Goal: Information Seeking & Learning: Learn about a topic

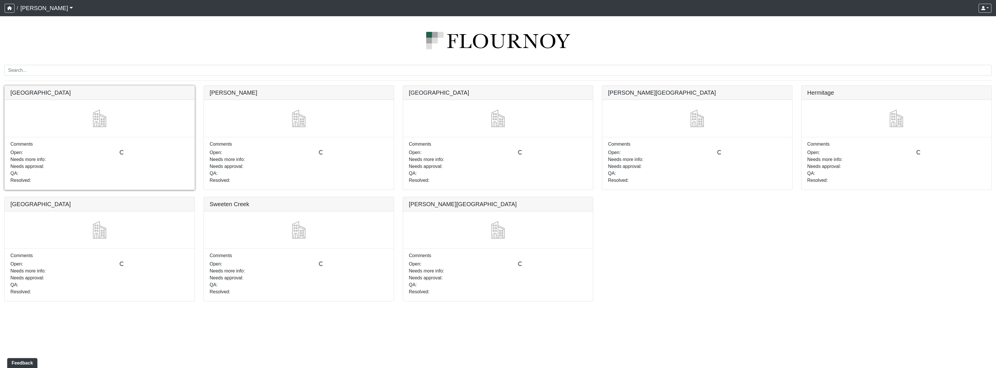
click at [87, 86] on link at bounding box center [100, 86] width 190 height 0
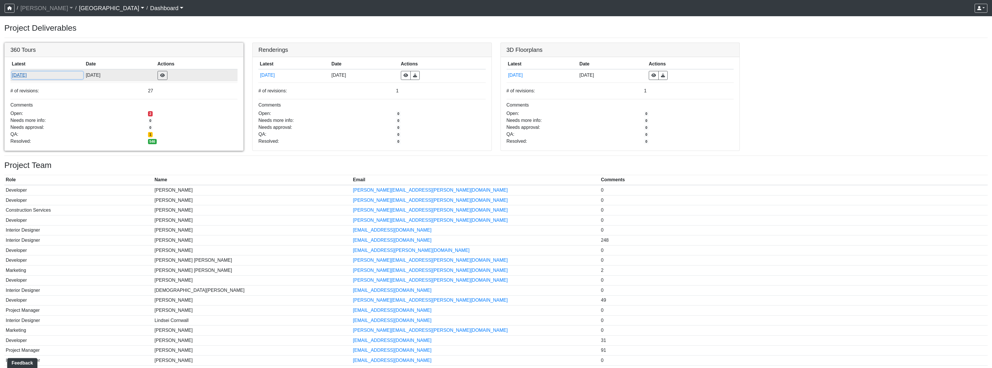
click at [83, 76] on button "[DATE]" at bounding box center [47, 76] width 71 height 8
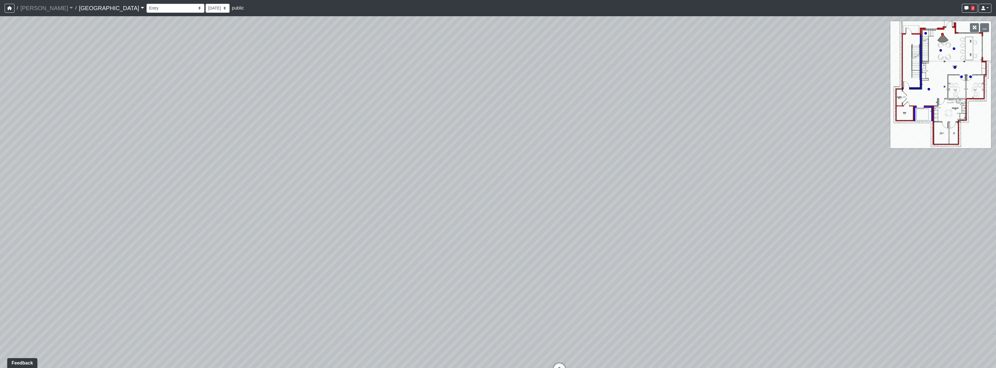
click at [79, 10] on link "[GEOGRAPHIC_DATA]" at bounding box center [111, 8] width 65 height 12
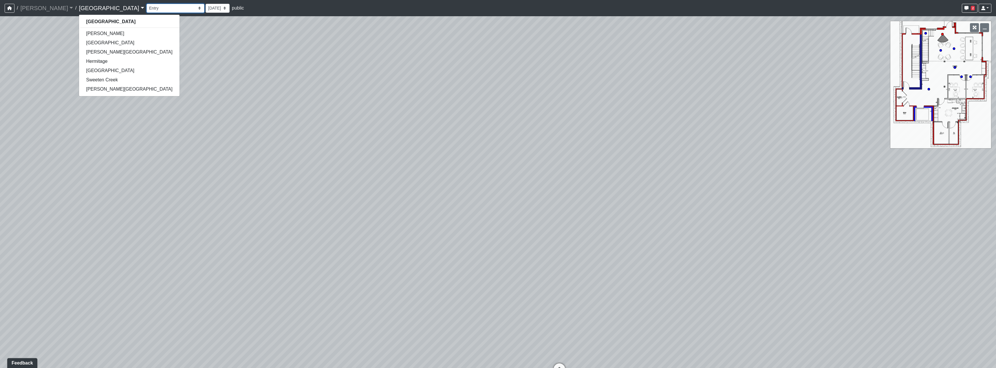
click at [147, 11] on select "Clubroom Lobby Courtyard Entry Kitchen Kitchen Stools Seating TV Lounge Banquet…" at bounding box center [176, 8] width 58 height 9
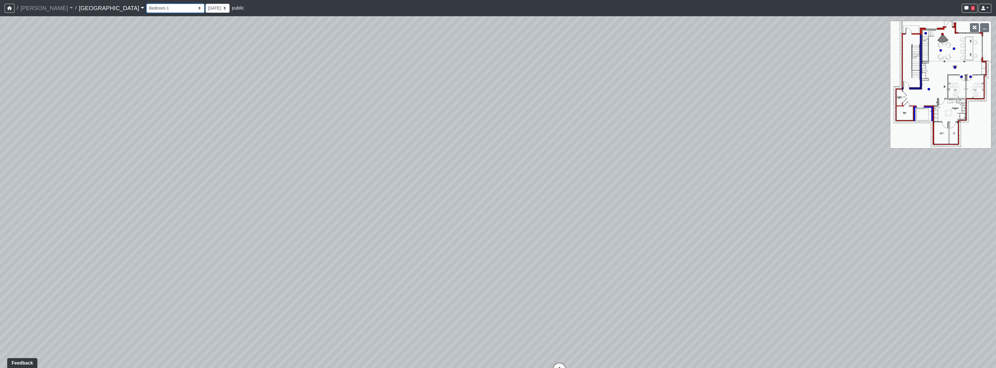
click at [147, 4] on select "Clubroom Lobby Courtyard Entry Kitchen Kitchen Stools Seating TV Lounge Banquet…" at bounding box center [176, 8] width 58 height 9
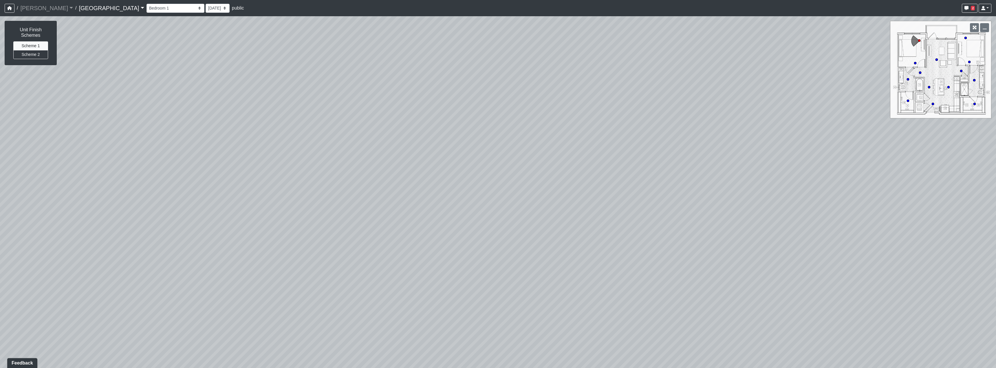
drag, startPoint x: 146, startPoint y: 182, endPoint x: 326, endPoint y: 173, distance: 179.8
click at [304, 173] on div "Loading... Reception Desk Loading... Lobby Loading... Landing Loading... Bedroo…" at bounding box center [498, 192] width 996 height 352
click at [332, 188] on div "Loading... Reception Desk Loading... Lobby Loading... Landing Loading... Bedroo…" at bounding box center [498, 192] width 996 height 352
click at [403, 179] on icon at bounding box center [397, 181] width 17 height 17
drag, startPoint x: 473, startPoint y: 256, endPoint x: 361, endPoint y: 246, distance: 112.8
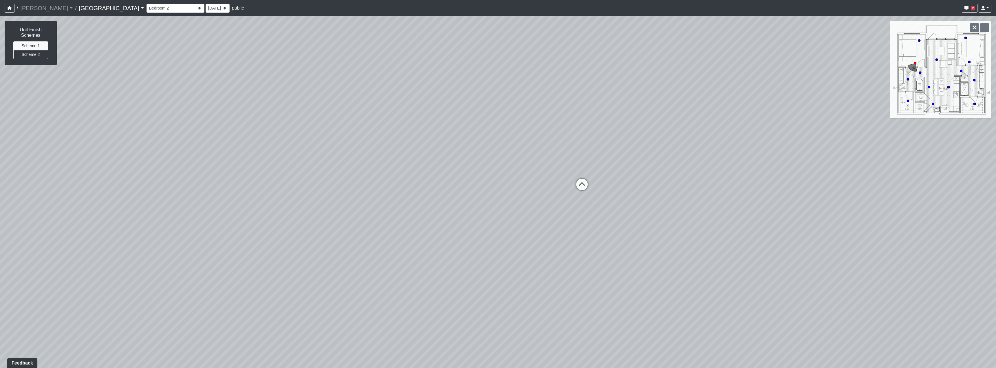
click at [361, 246] on div "Loading... Reception Desk Loading... Lobby Loading... Landing Loading... Bedroo…" at bounding box center [498, 192] width 996 height 352
drag, startPoint x: 403, startPoint y: 200, endPoint x: 417, endPoint y: 198, distance: 14.1
click at [416, 199] on div "Loading... Reception Desk Loading... Lobby Loading... Landing Loading... Bedroo…" at bounding box center [498, 192] width 996 height 352
click at [531, 180] on icon at bounding box center [532, 180] width 17 height 17
drag, startPoint x: 709, startPoint y: 280, endPoint x: 386, endPoint y: 246, distance: 325.3
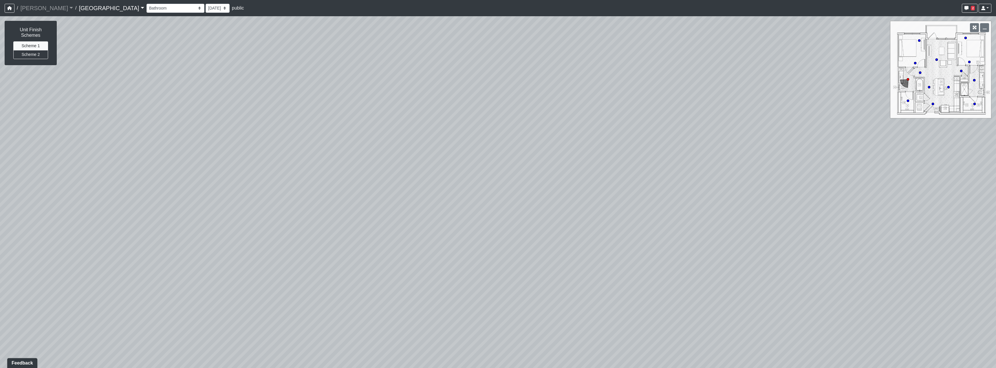
click at [386, 246] on div "Loading... Reception Desk Loading... Lobby Loading... Landing Loading... Bedroo…" at bounding box center [498, 192] width 996 height 352
drag, startPoint x: 529, startPoint y: 216, endPoint x: 492, endPoint y: 261, distance: 58.3
click at [492, 261] on div "Loading... Reception Desk Loading... Lobby Loading... Landing Loading... Bedroo…" at bounding box center [498, 192] width 996 height 352
drag, startPoint x: 558, startPoint y: 260, endPoint x: 556, endPoint y: 180, distance: 80.0
click at [556, 180] on div "Loading... Reception Desk Loading... Lobby Loading... Landing Loading... Bedroo…" at bounding box center [498, 192] width 996 height 352
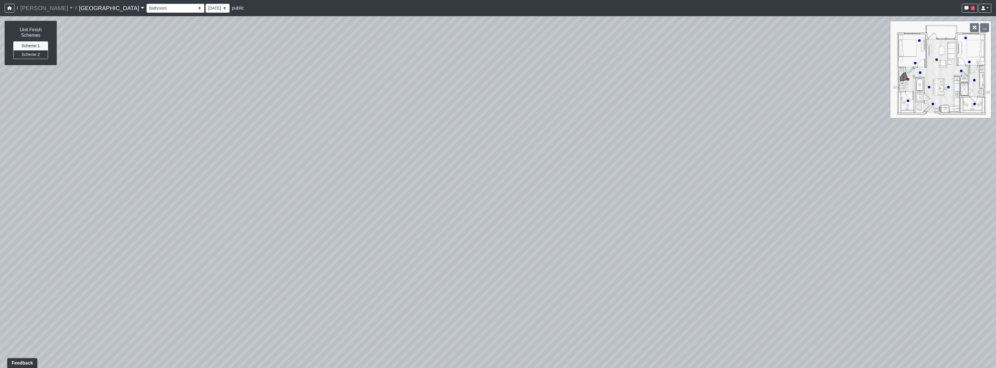
drag, startPoint x: 556, startPoint y: 180, endPoint x: 611, endPoint y: 254, distance: 92.3
click at [611, 254] on div "Loading... Reception Desk Loading... Lobby Loading... Landing Loading... Bedroo…" at bounding box center [498, 192] width 996 height 352
drag, startPoint x: 596, startPoint y: 199, endPoint x: 744, endPoint y: 145, distance: 157.2
click at [762, 143] on div "Loading... Reception Desk Loading... Lobby Loading... Landing Loading... Bedroo…" at bounding box center [498, 192] width 996 height 352
drag, startPoint x: 649, startPoint y: 156, endPoint x: 831, endPoint y: 149, distance: 182.9
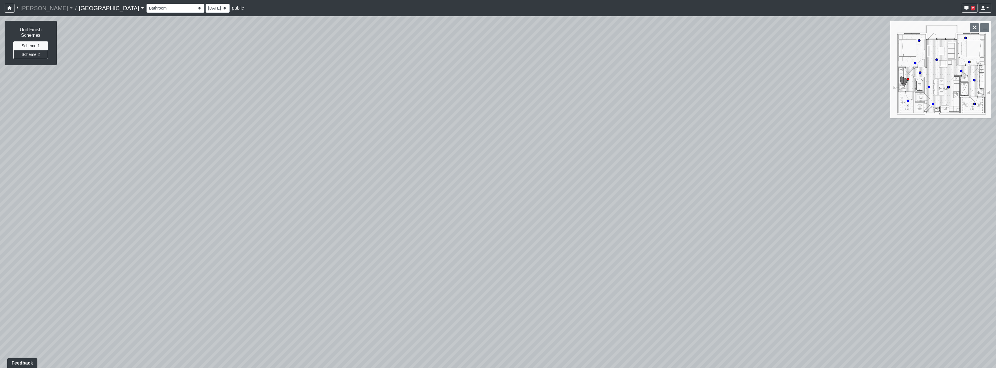
click at [831, 149] on div "Loading... Reception Desk Loading... Lobby Loading... Landing Loading... Bedroo…" at bounding box center [498, 192] width 996 height 352
drag, startPoint x: 465, startPoint y: 144, endPoint x: 402, endPoint y: 178, distance: 71.5
click at [402, 178] on div "Loading... Reception Desk Loading... Lobby Loading... Landing Loading... Bedroo…" at bounding box center [498, 192] width 996 height 352
drag, startPoint x: 726, startPoint y: 206, endPoint x: 271, endPoint y: 182, distance: 455.7
click at [264, 182] on div "Loading... Reception Desk Loading... Lobby Loading... Landing Loading... Bedroo…" at bounding box center [498, 192] width 996 height 352
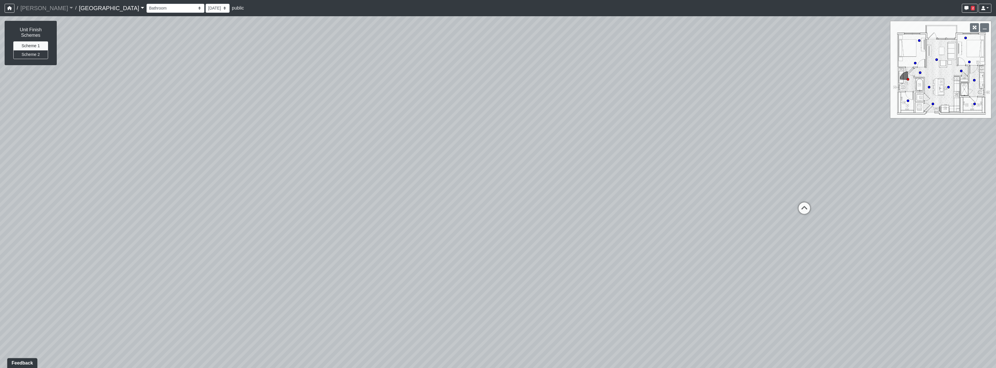
drag, startPoint x: 535, startPoint y: 219, endPoint x: 520, endPoint y: 338, distance: 120.6
click at [520, 338] on div "Loading... Reception Desk Loading... Lobby Loading... Landing Loading... Bedroo…" at bounding box center [498, 192] width 996 height 352
drag, startPoint x: 558, startPoint y: 251, endPoint x: 557, endPoint y: 265, distance: 13.7
click at [557, 265] on div "Loading... Reception Desk Loading... Lobby Loading... Landing Loading... Bedroo…" at bounding box center [498, 192] width 996 height 352
drag, startPoint x: 565, startPoint y: 275, endPoint x: 667, endPoint y: 184, distance: 137.1
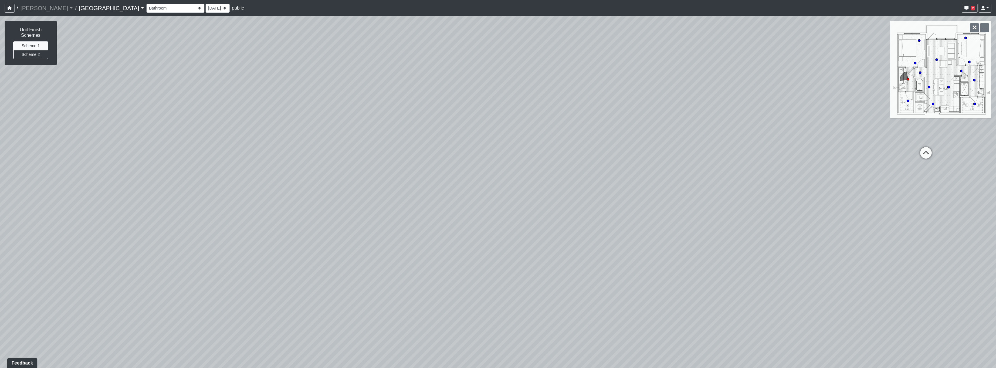
click at [667, 184] on div "Loading... Reception Desk Loading... Lobby Loading... Landing Loading... Bedroo…" at bounding box center [498, 192] width 996 height 352
drag, startPoint x: 557, startPoint y: 273, endPoint x: 600, endPoint y: 189, distance: 94.8
click at [600, 189] on div "Loading... Reception Desk Loading... Lobby Loading... Landing Loading... Bedroo…" at bounding box center [498, 192] width 996 height 352
drag, startPoint x: 600, startPoint y: 275, endPoint x: 586, endPoint y: 220, distance: 57.3
click at [586, 220] on div "Loading... Reception Desk Loading... Lobby Loading... Landing Loading... Bedroo…" at bounding box center [498, 192] width 996 height 352
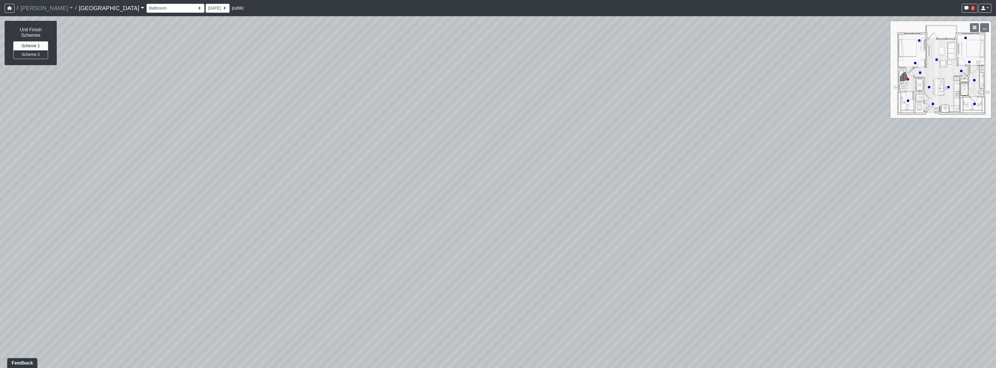
drag, startPoint x: 417, startPoint y: 267, endPoint x: 609, endPoint y: 241, distance: 194.1
click at [555, 241] on div "Loading... Reception Desk Loading... Lobby Loading... Landing Loading... Bedroo…" at bounding box center [498, 192] width 996 height 352
drag, startPoint x: 427, startPoint y: 216, endPoint x: 838, endPoint y: 180, distance: 412.6
click at [838, 180] on div "Loading... Reception Desk Loading... Lobby Loading... Landing Loading... Bedroo…" at bounding box center [498, 192] width 996 height 352
drag, startPoint x: 495, startPoint y: 159, endPoint x: 757, endPoint y: 313, distance: 303.6
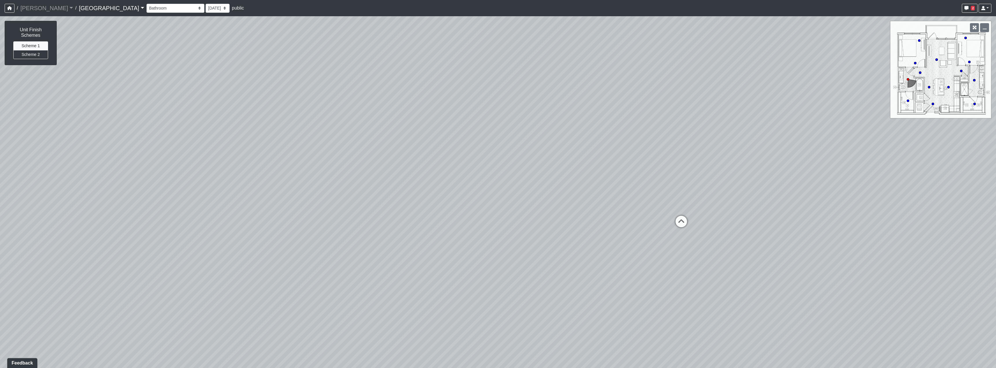
click at [825, 330] on div "Loading... Reception Desk Loading... Lobby Loading... Landing Loading... Bedroo…" at bounding box center [498, 192] width 996 height 352
drag, startPoint x: 491, startPoint y: 273, endPoint x: 700, endPoint y: 309, distance: 211.9
click at [705, 306] on div "Loading... Reception Desk Loading... Lobby Loading... Landing Loading... Bedroo…" at bounding box center [498, 192] width 996 height 352
drag, startPoint x: 481, startPoint y: 233, endPoint x: 597, endPoint y: 232, distance: 115.6
click at [597, 232] on div "Loading... Reception Desk Loading... Lobby Loading... Landing Loading... Bedroo…" at bounding box center [498, 192] width 996 height 352
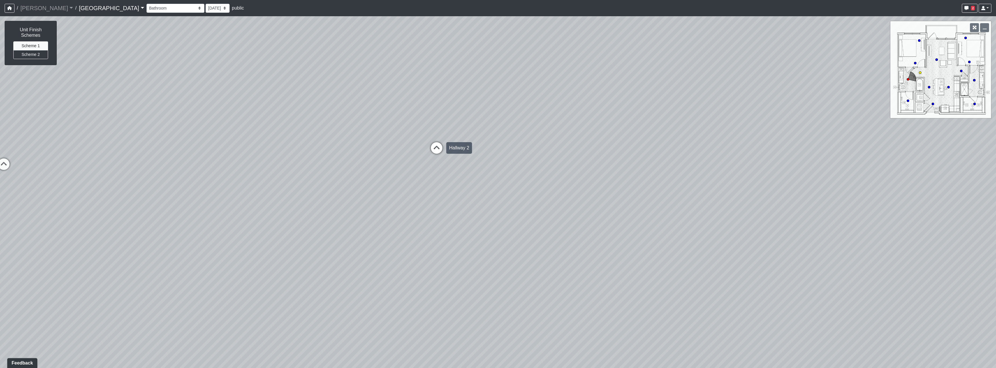
click at [439, 148] on icon at bounding box center [436, 150] width 17 height 17
drag, startPoint x: 724, startPoint y: 255, endPoint x: 594, endPoint y: 252, distance: 129.8
click at [598, 252] on div "Loading... Reception Desk Loading... Lobby Loading... Landing Loading... Bedroo…" at bounding box center [498, 192] width 996 height 352
click at [547, 211] on icon at bounding box center [538, 209] width 17 height 17
drag, startPoint x: 390, startPoint y: 257, endPoint x: 553, endPoint y: 251, distance: 163.5
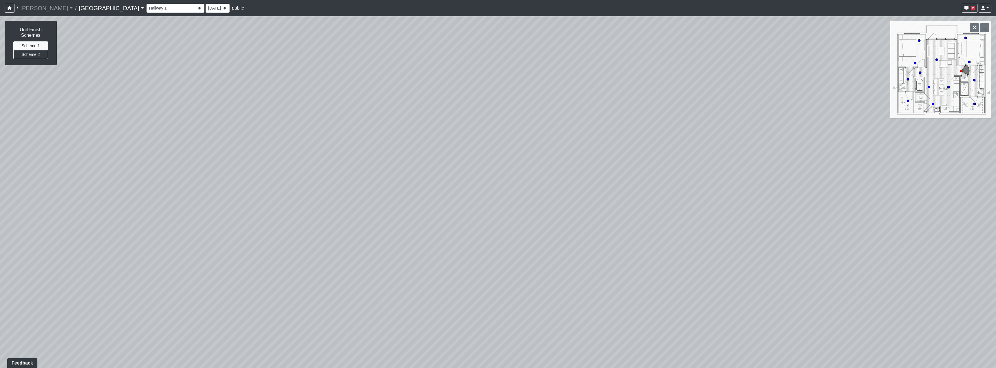
click at [556, 249] on div "Loading... Reception Desk Loading... Lobby Loading... Landing Loading... Bedroo…" at bounding box center [498, 192] width 996 height 352
drag, startPoint x: 402, startPoint y: 258, endPoint x: 599, endPoint y: 259, distance: 196.7
click at [559, 255] on div "Loading... Reception Desk Loading... Lobby Loading... Landing Loading... Bedroo…" at bounding box center [498, 192] width 996 height 352
drag, startPoint x: 406, startPoint y: 261, endPoint x: 579, endPoint y: 281, distance: 174.1
click at [577, 280] on div "Loading... Reception Desk Loading... Lobby Loading... Landing Loading... Bedroo…" at bounding box center [498, 192] width 996 height 352
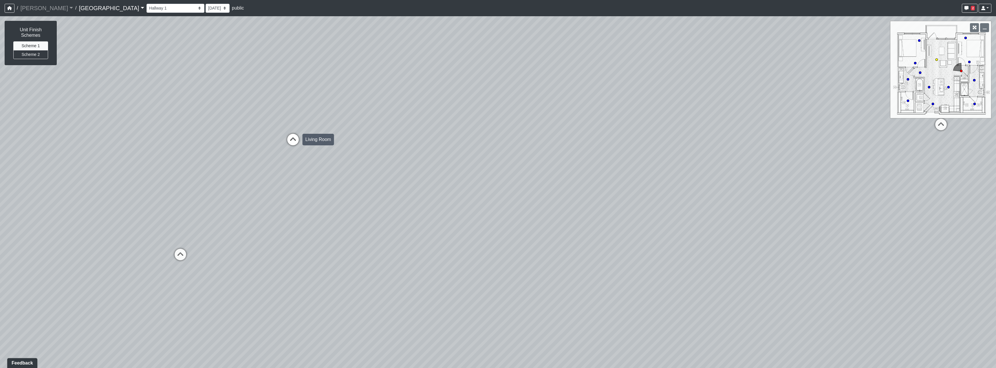
click at [295, 143] on icon at bounding box center [292, 142] width 17 height 17
drag, startPoint x: 609, startPoint y: 285, endPoint x: 420, endPoint y: 278, distance: 189.0
click at [413, 280] on div "Loading... Reception Desk Loading... Lobby Loading... Landing Loading... Bedroo…" at bounding box center [498, 192] width 996 height 352
drag, startPoint x: 722, startPoint y: 303, endPoint x: 492, endPoint y: 246, distance: 236.5
click at [493, 251] on div "Loading... Reception Desk Loading... Lobby Loading... Landing Loading... Bedroo…" at bounding box center [498, 192] width 996 height 352
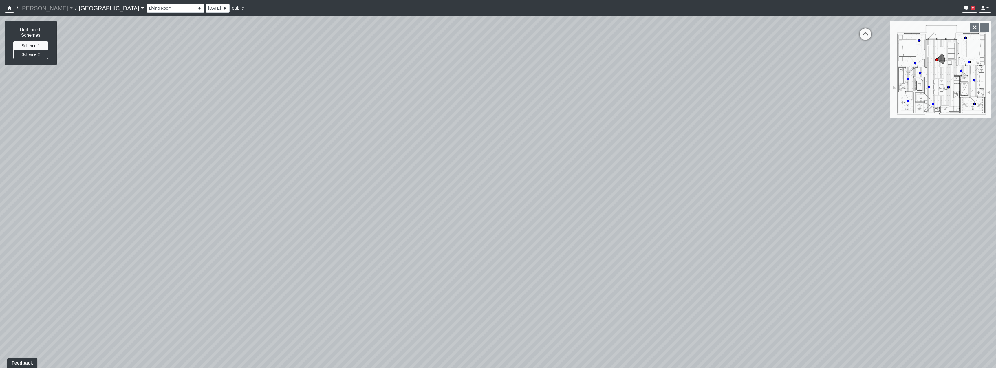
drag, startPoint x: 620, startPoint y: 238, endPoint x: 348, endPoint y: 297, distance: 278.0
click at [381, 297] on div "Loading... Reception Desk Loading... Lobby Loading... Landing Loading... Bedroo…" at bounding box center [498, 192] width 996 height 352
drag, startPoint x: 639, startPoint y: 275, endPoint x: 342, endPoint y: 310, distance: 298.7
click at [342, 310] on div "Loading... Reception Desk Loading... Lobby Loading... Landing Loading... Bedroo…" at bounding box center [498, 192] width 996 height 352
click at [649, 307] on icon at bounding box center [652, 307] width 17 height 17
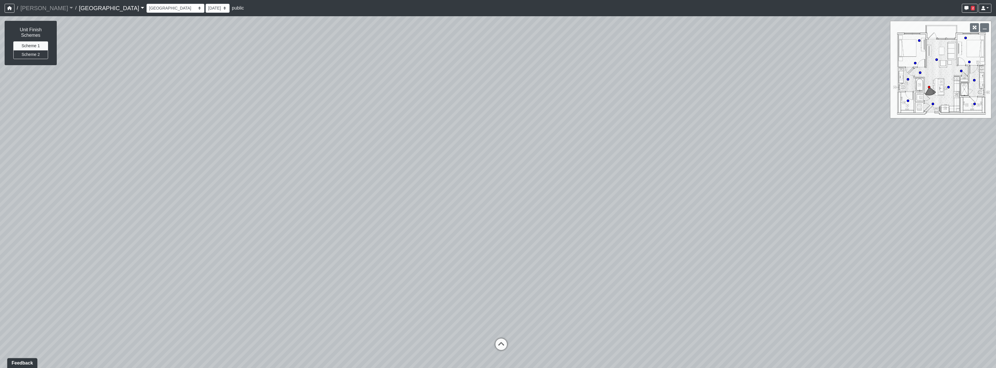
drag, startPoint x: 378, startPoint y: 260, endPoint x: 587, endPoint y: 227, distance: 211.6
click at [522, 235] on div "Loading... Reception Desk Loading... Lobby Loading... Landing Loading... Bedroo…" at bounding box center [498, 192] width 996 height 352
drag
click at [447, 240] on div "Loading... Reception Desk Loading... Lobby Loading... Landing Loading... Bedroo…" at bounding box center [498, 192] width 996 height 352
click at [721, 341] on icon at bounding box center [718, 340] width 17 height 17
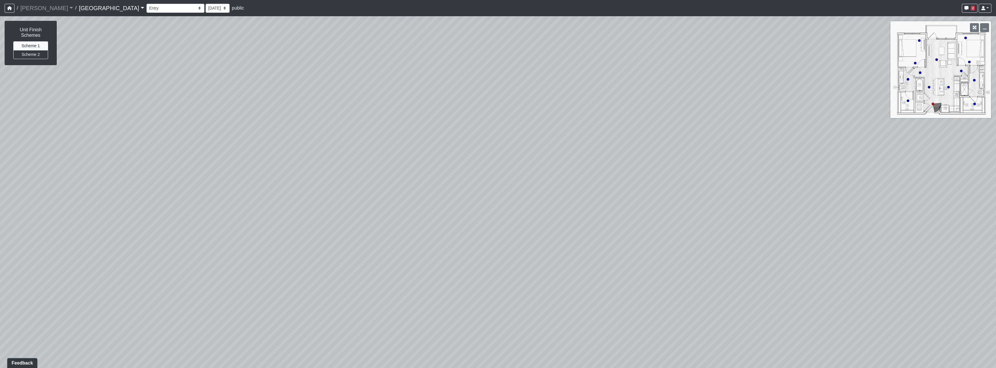
click at [329, 246] on div "Loading... Reception Desk Loading... Lobby Loading... Landing Loading... Bedroo…" at bounding box center [498, 192] width 996 height 352
click at [446, 302] on div "Loading... Reception Desk Loading... Lobby Loading... Landing Loading... Bedroo…" at bounding box center [498, 192] width 996 height 352
click at [431, 368] on html "/ Flournoy Flournoy Loading... / Boiling Springs Boiling Springs Busbee Cool Sp…" at bounding box center [498, 184] width 996 height 368
click at [268, 289] on div "Loading... Reception Desk Loading... Lobby Loading... Landing Loading... Bedroo…" at bounding box center [498, 192] width 996 height 352
click at [561, 330] on div "Loading... Reception Desk Loading... Lobby Loading... Landing Loading... Bedroo…" at bounding box center [498, 192] width 996 height 352
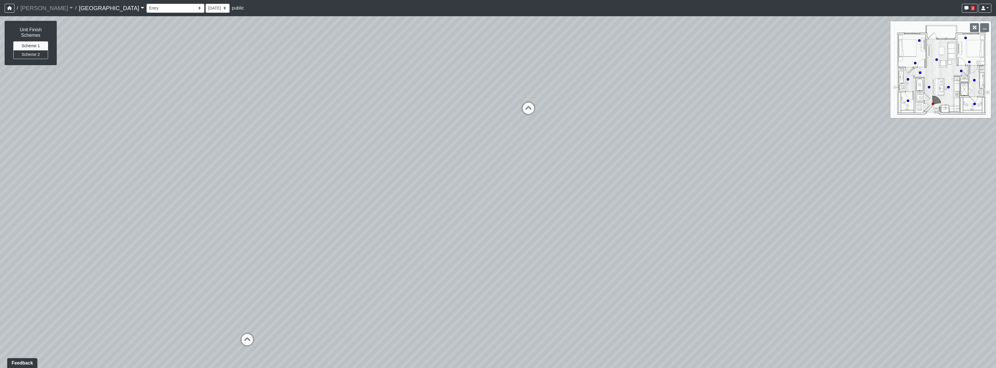
click at [540, 113] on div "Loading... Reception Desk Loading... Lobby Loading... Landing Loading... Bedroo…" at bounding box center [498, 192] width 996 height 352
click at [532, 112] on icon at bounding box center [528, 111] width 17 height 17
click at [390, 94] on icon at bounding box center [393, 97] width 17 height 17
click at [563, 220] on div "Loading... Reception Desk Loading... Lobby Loading... Landing Loading... Bedroo…" at bounding box center [498, 192] width 996 height 352
click at [530, 139] on icon at bounding box center [533, 142] width 17 height 17
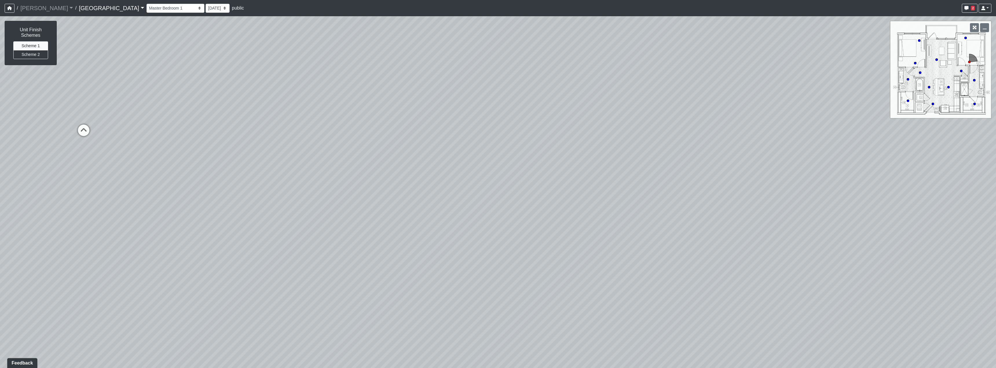
click at [352, 239] on div "Loading... Reception Desk Loading... Lobby Loading... Landing Loading... Bedroo…" at bounding box center [498, 192] width 996 height 352
click at [275, 177] on div "Loading... Reception Desk Loading... Lobby Loading... Landing Loading... Bedroo…" at bounding box center [498, 192] width 996 height 352
click at [812, 205] on div "Loading... Reception Desk Loading... Lobby Loading... Landing Loading... Bedroo…" at bounding box center [498, 192] width 996 height 352
click at [755, 185] on div "Loading... Reception Desk Loading... Lobby Loading... Landing Loading... Bedroo…" at bounding box center [498, 192] width 996 height 352
click at [656, 208] on div "Loading... Reception Desk Loading... Lobby Loading... Landing Loading... Bedroo…" at bounding box center [498, 192] width 996 height 352
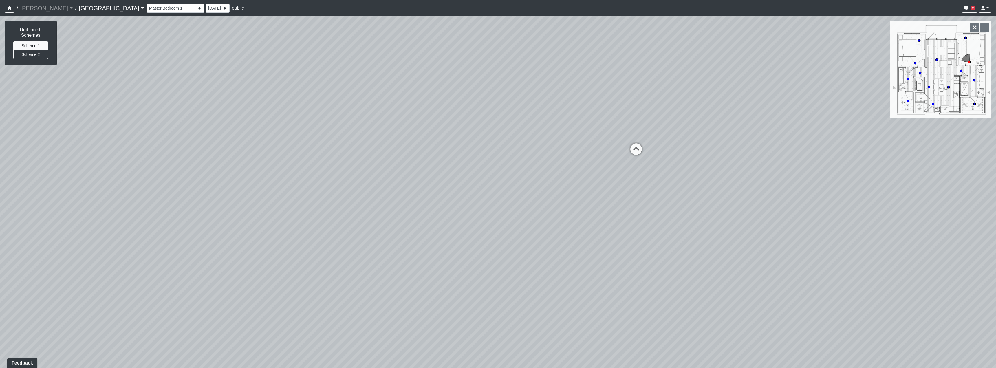
click at [624, 202] on div "Loading... Reception Desk Loading... Lobby Loading... Landing Loading... Bedroo…" at bounding box center [498, 192] width 996 height 352
click at [28, 55] on button "Scheme 2" at bounding box center [30, 54] width 35 height 9
click at [411, 241] on div "Loading... Reception Desk Loading... Lobby Loading... Landing Loading... Bedroo…" at bounding box center [498, 192] width 996 height 352
click at [332, 152] on icon at bounding box center [331, 147] width 17 height 17
click at [472, 227] on icon at bounding box center [462, 221] width 17 height 17
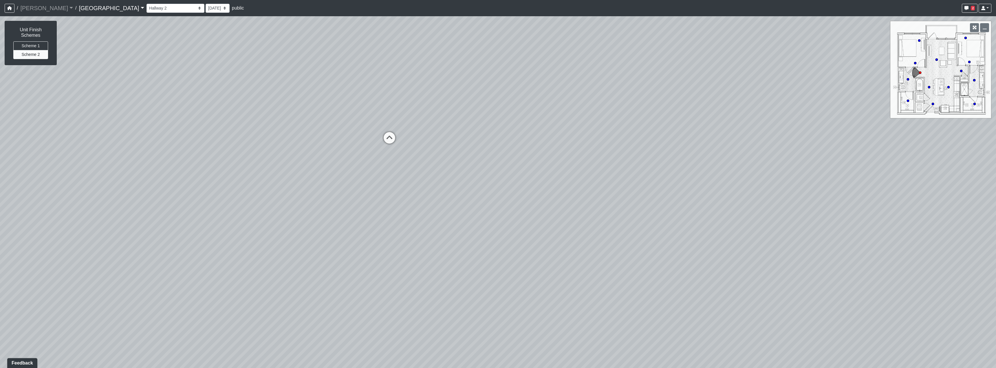
click at [425, 234] on div "Loading... Reception Desk Loading... Lobby Loading... Landing Loading... Bedroo…" at bounding box center [498, 192] width 996 height 352
click at [522, 214] on div "Loading... Reception Desk Loading... Lobby Loading... Landing Loading... Bedroo…" at bounding box center [498, 192] width 996 height 352
click at [105, 166] on div "Loading... Reception Desk Loading... Lobby Loading... Landing Loading... Bedroo…" at bounding box center [498, 192] width 996 height 352
click at [448, 116] on div "Loading... Reception Desk Loading... Lobby Loading... Landing Loading... Bedroo…" at bounding box center [498, 192] width 996 height 352
click at [444, 47] on icon at bounding box center [439, 46] width 17 height 17
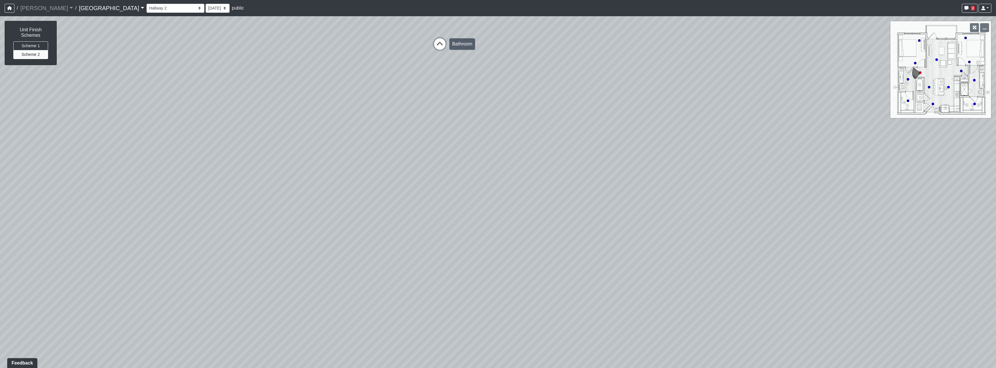
select select "cyFrT2XZpyEF8NCmBjkdUw"
click at [354, 166] on div "Loading... Reception Desk Loading... Lobby Loading... Landing Loading... Bedroo…" at bounding box center [498, 192] width 996 height 352
click at [425, 265] on div "Loading... Reception Desk Loading... Lobby Loading... Landing Loading... Bedroo…" at bounding box center [498, 192] width 996 height 352
